Goal: Task Accomplishment & Management: Use online tool/utility

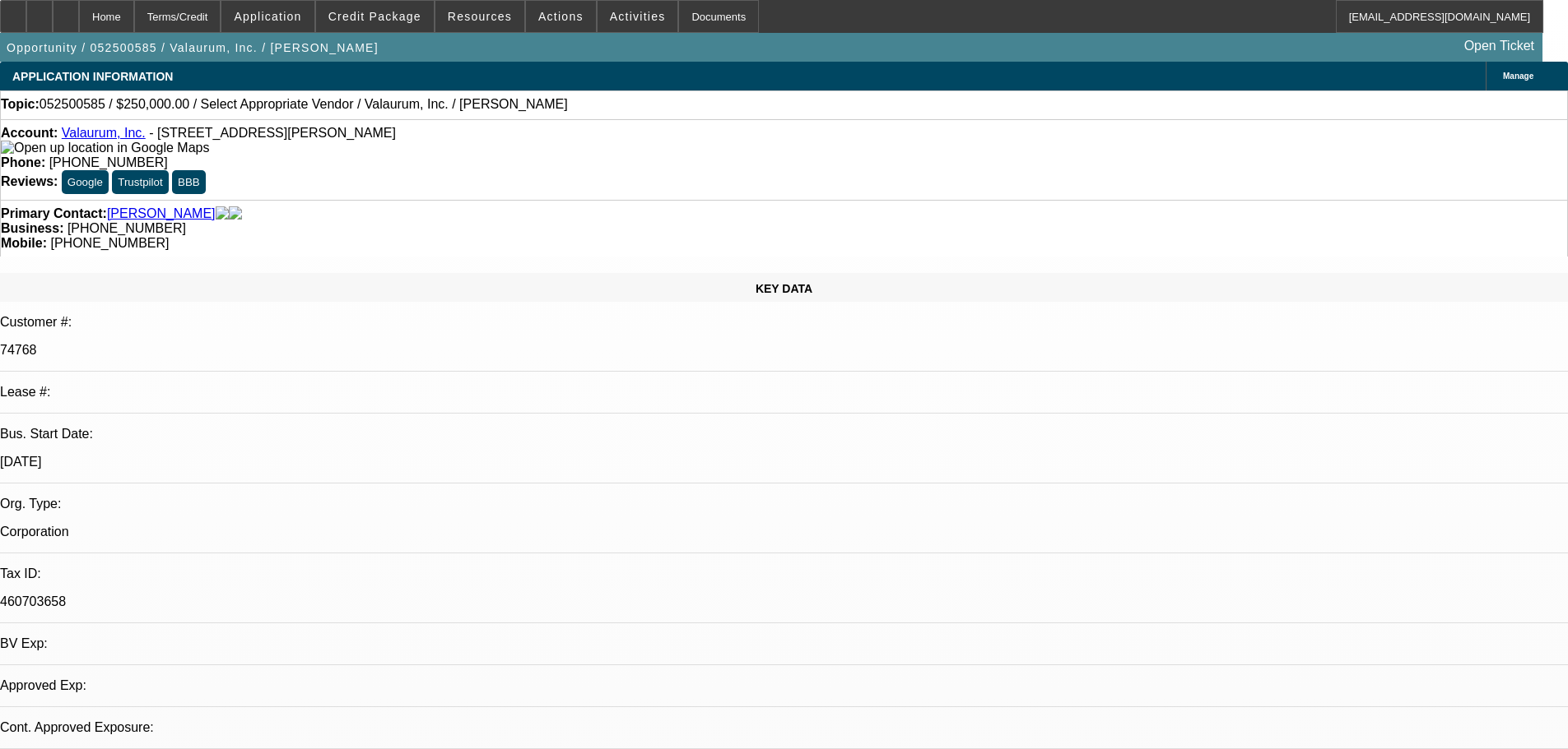
select select "0"
select select "2"
select select "0.1"
select select "4"
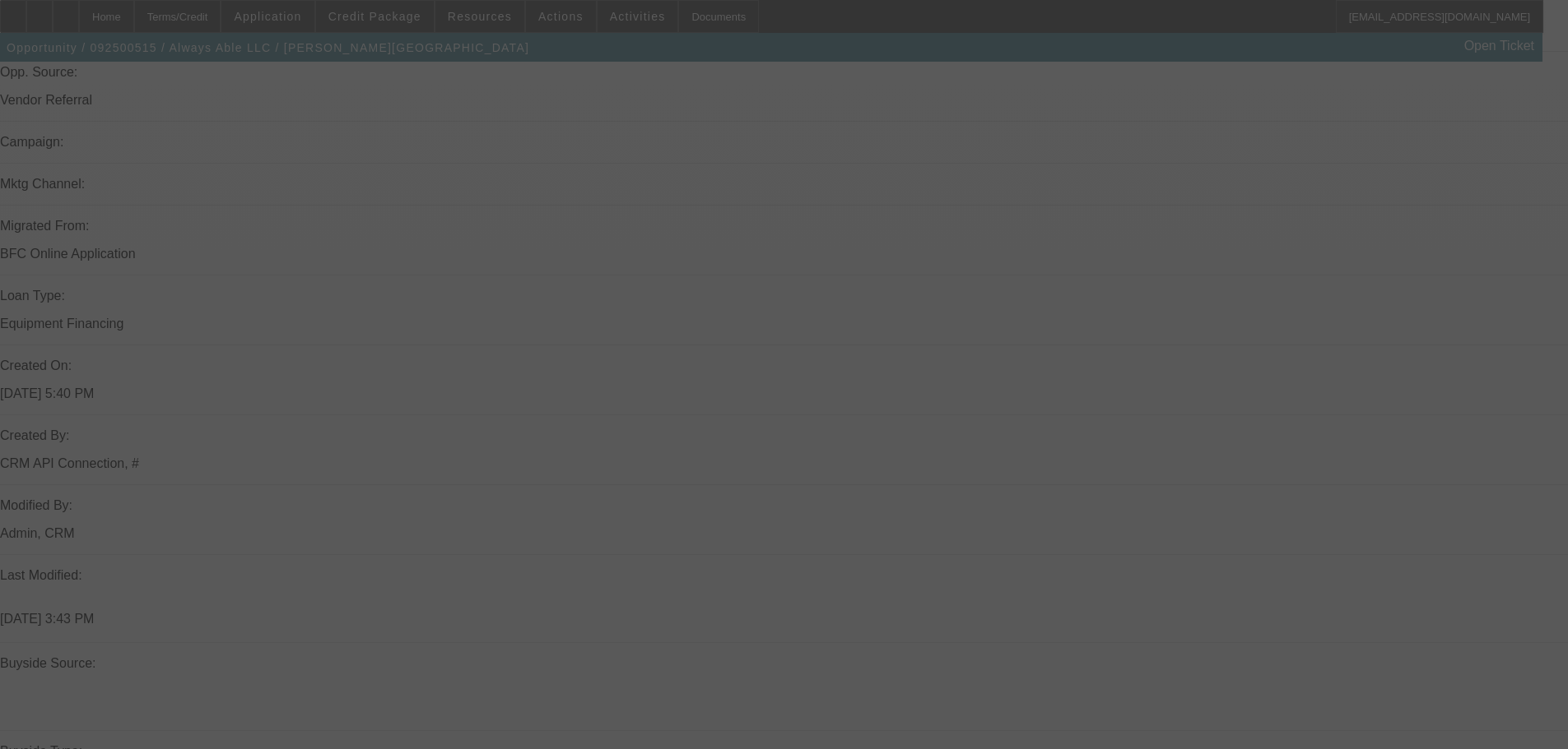
scroll to position [987, 0]
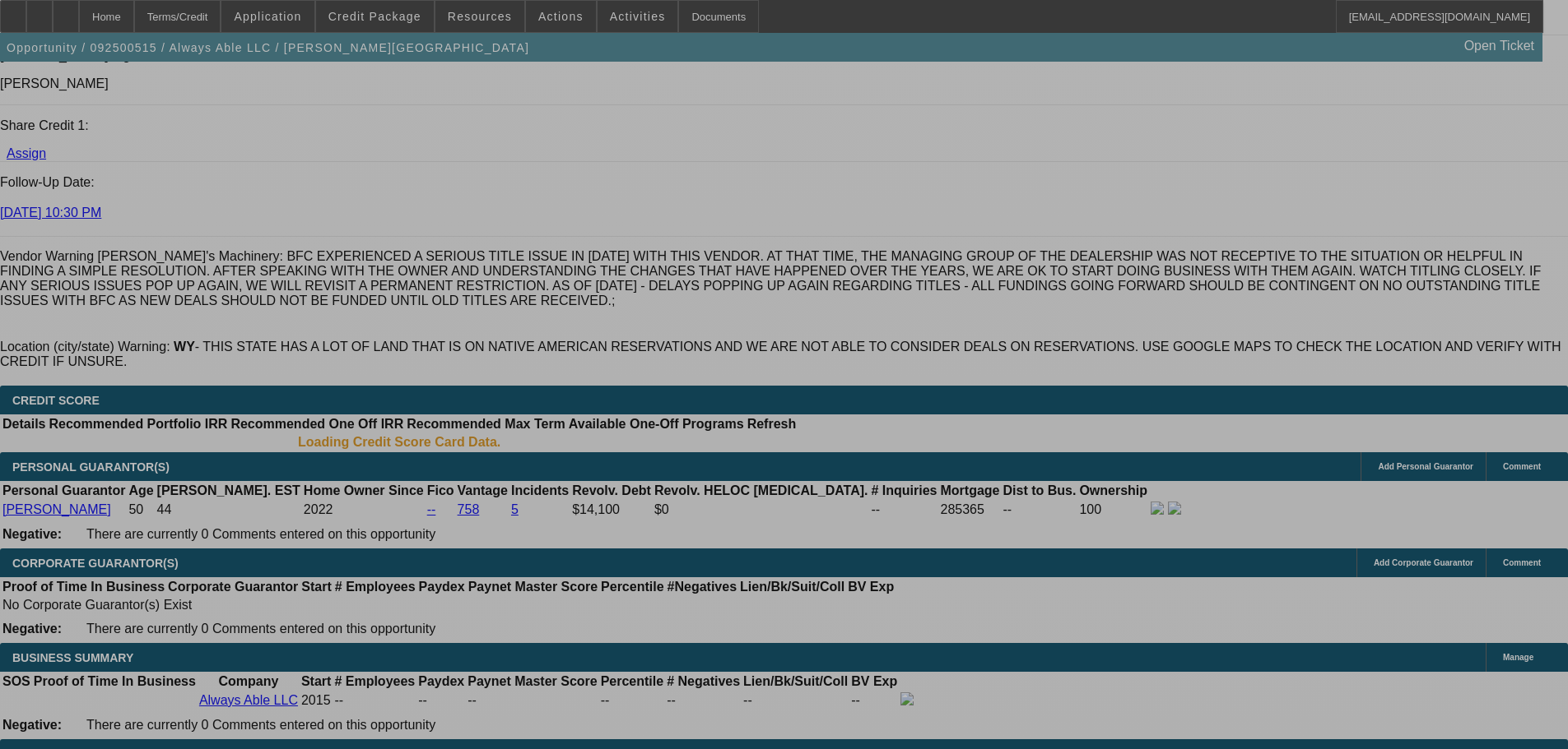
select select "0"
select select "6"
select select "0"
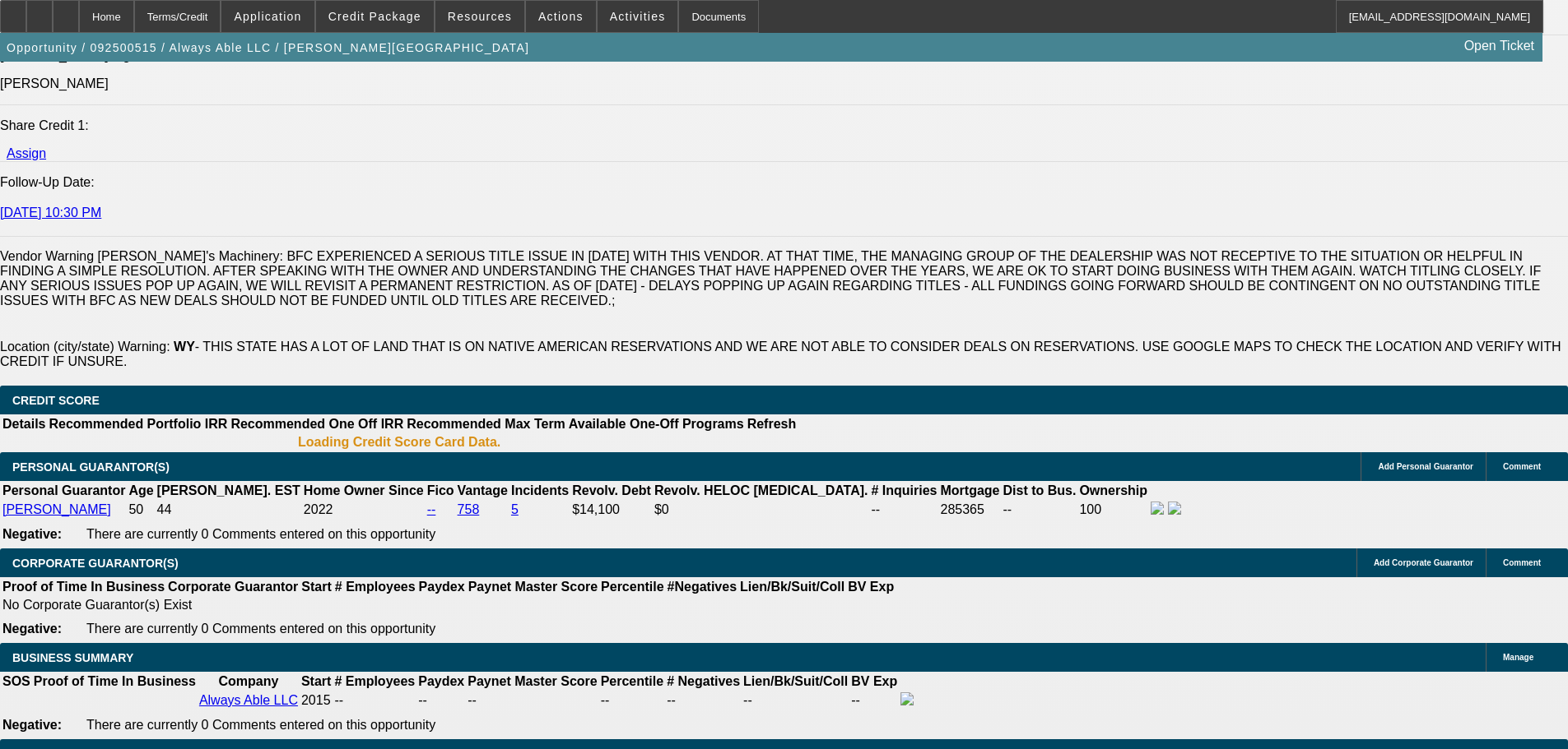
select select "0"
select select "6"
select select "0"
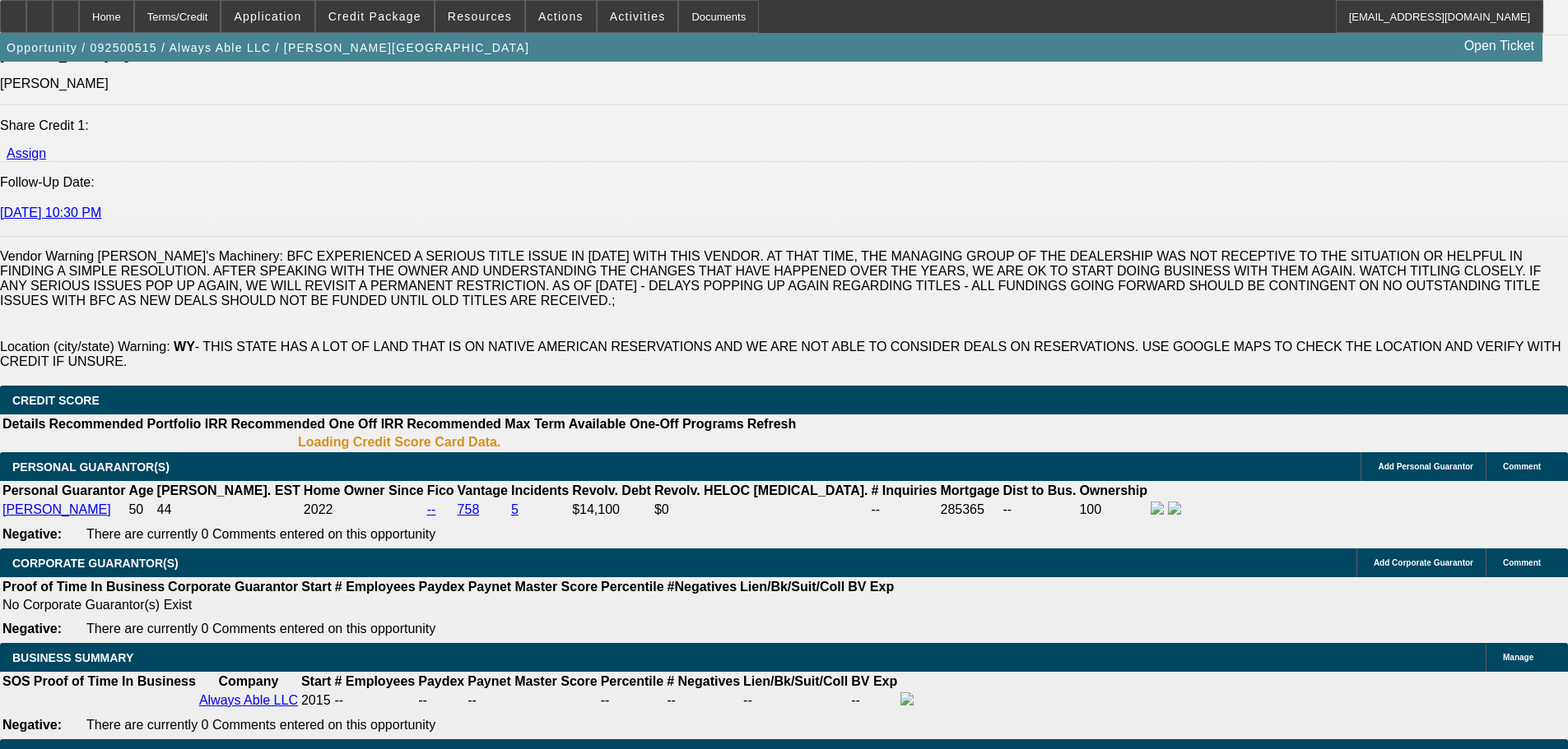
select select "0"
select select "6"
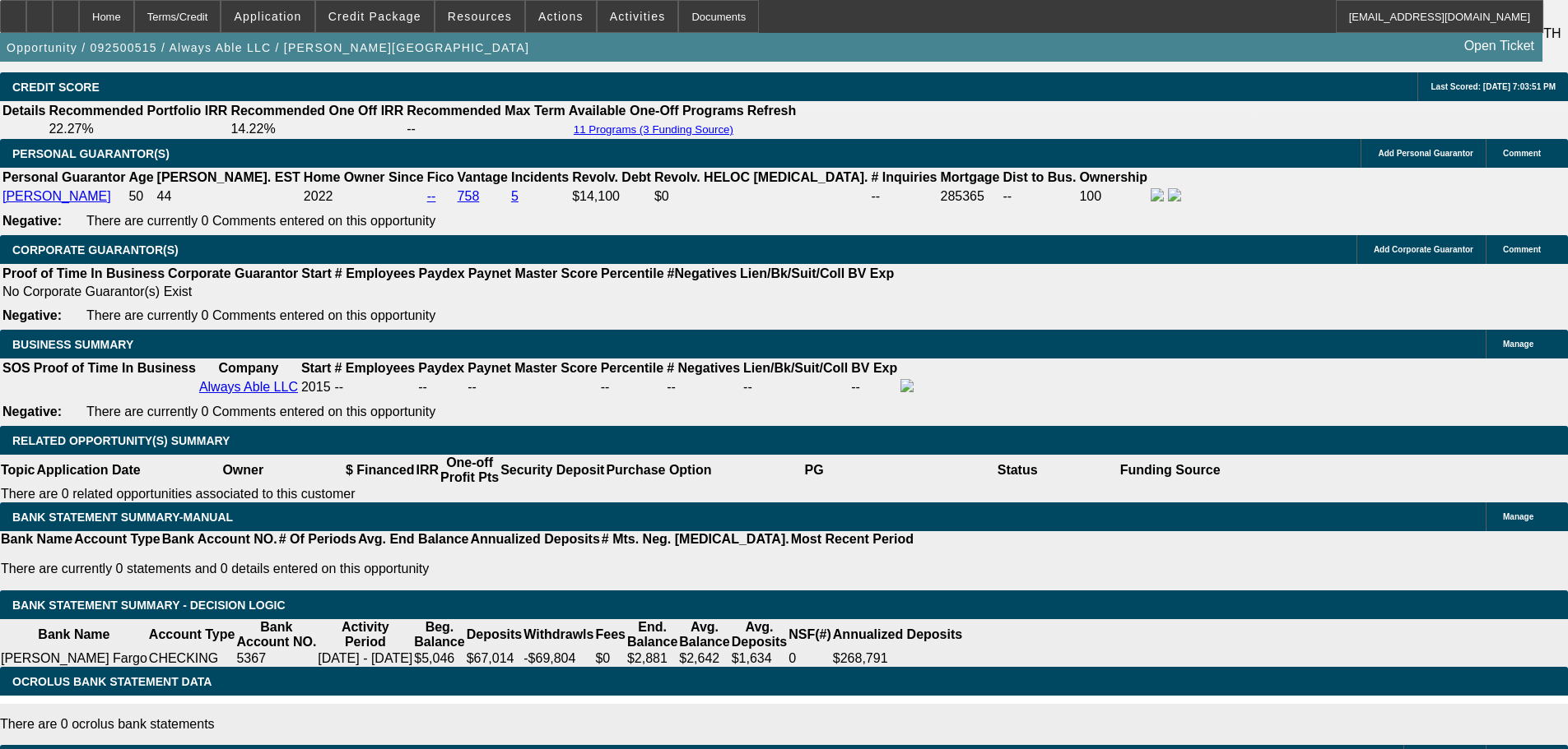
scroll to position [2558, 0]
